Goal: Find specific page/section: Find specific page/section

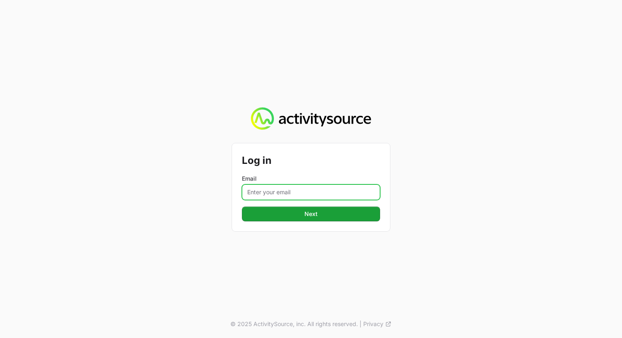
click at [307, 190] on input "Email" at bounding box center [311, 193] width 138 height 16
type input "john.aziz@nextgen.group"
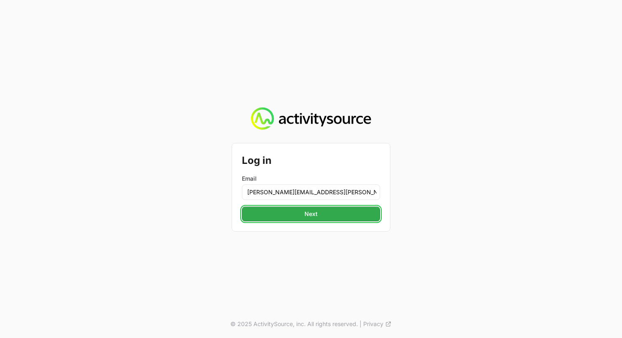
click at [322, 217] on button "Next" at bounding box center [311, 214] width 138 height 15
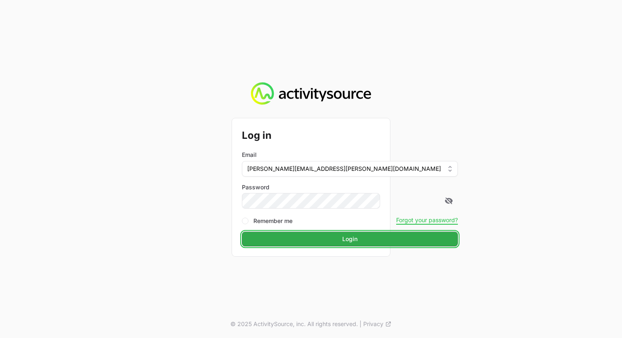
click at [342, 236] on span "Login" at bounding box center [349, 239] width 15 height 10
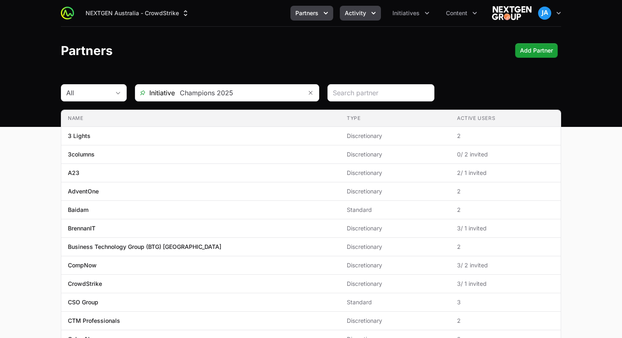
click at [368, 16] on button "Activity" at bounding box center [360, 13] width 41 height 15
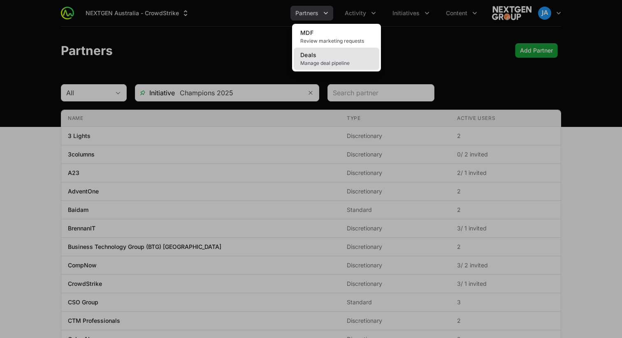
click at [335, 60] on link "Deals Manage deal pipeline" at bounding box center [337, 59] width 86 height 22
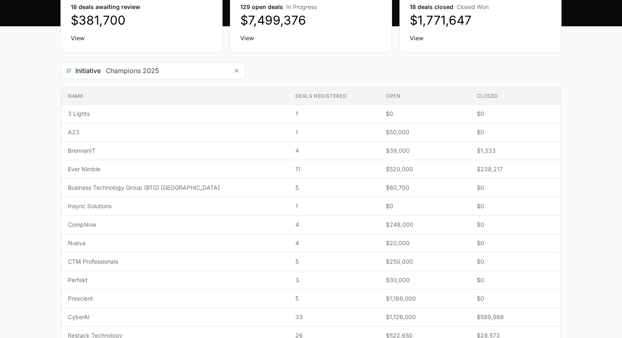
scroll to position [100, 0]
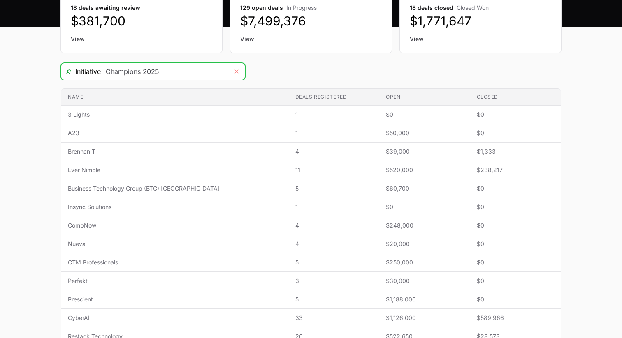
click at [237, 71] on icon "Remove" at bounding box center [236, 71] width 5 height 7
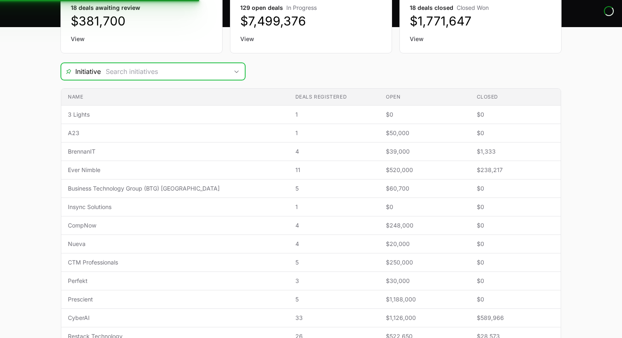
click at [174, 72] on input "Deals Filters" at bounding box center [164, 71] width 127 height 16
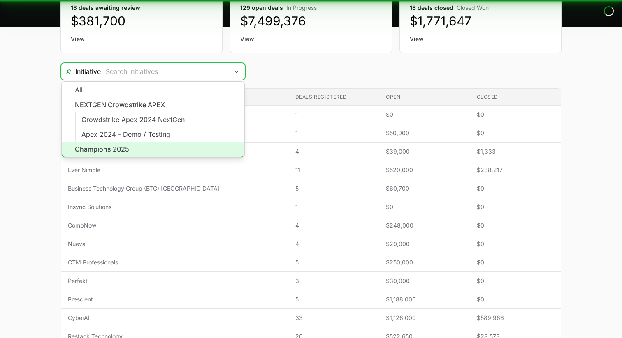
click at [147, 146] on li "Champions 2025" at bounding box center [153, 150] width 183 height 16
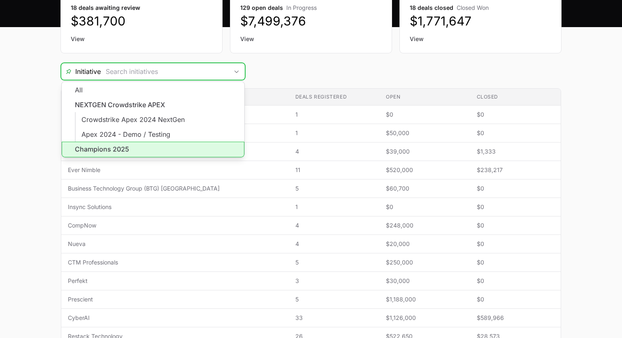
type input "Champions 2025"
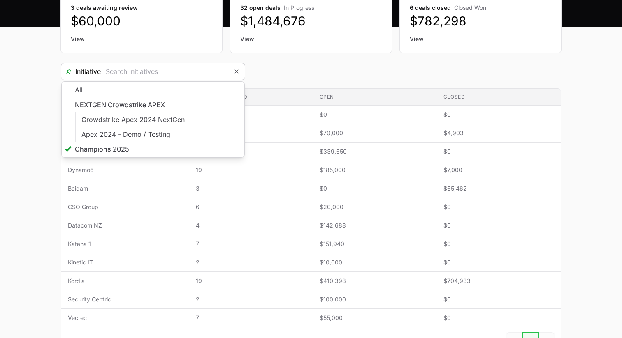
type input "Champions 2025"
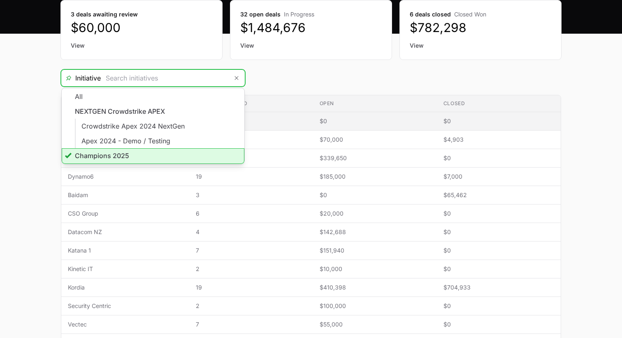
scroll to position [90, 0]
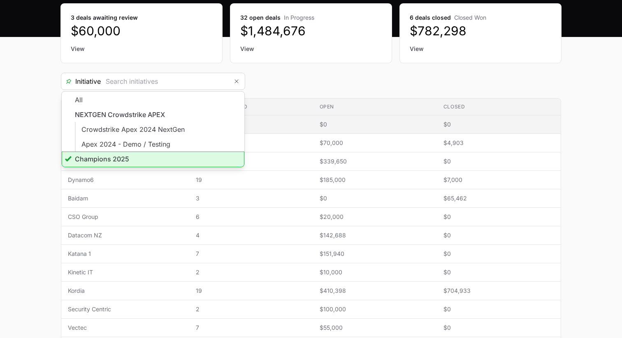
type input "Champions 2025"
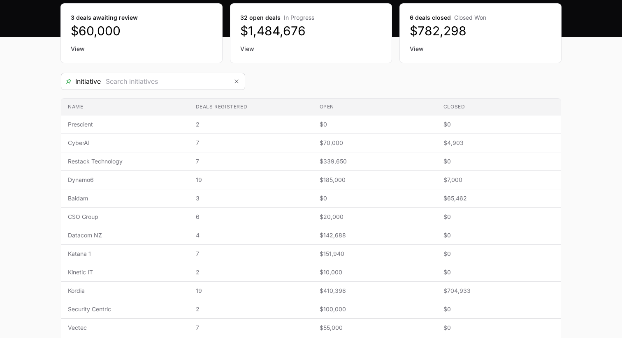
type input "Champions 2025"
